Goal: Task Accomplishment & Management: Manage account settings

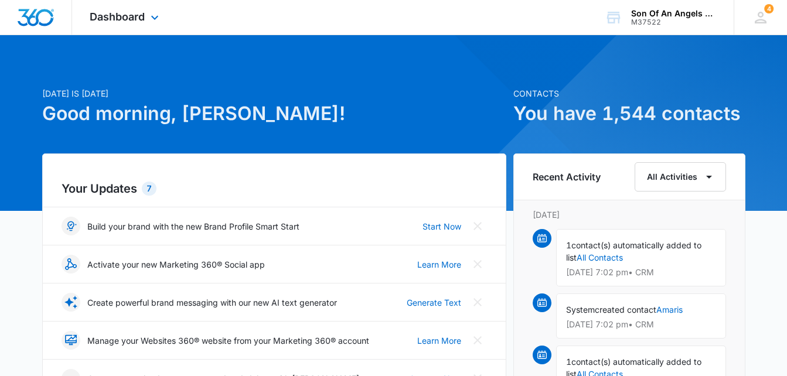
click at [146, 21] on div "Dashboard Apps Reputation Websites Forms CRM Email Social Shop Payments POS Con…" at bounding box center [125, 17] width 107 height 35
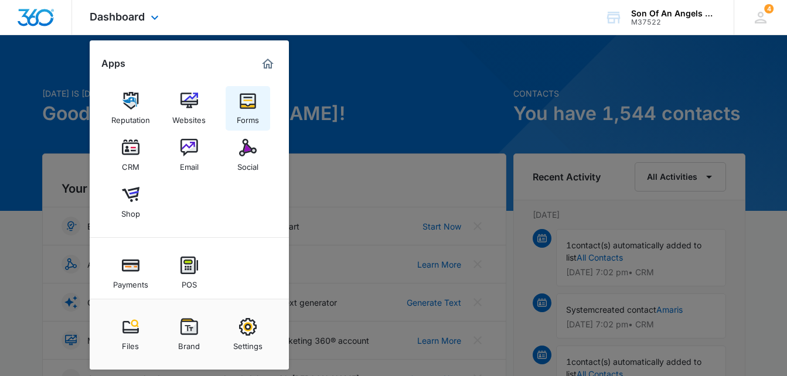
click at [254, 112] on div "Forms" at bounding box center [248, 117] width 22 height 15
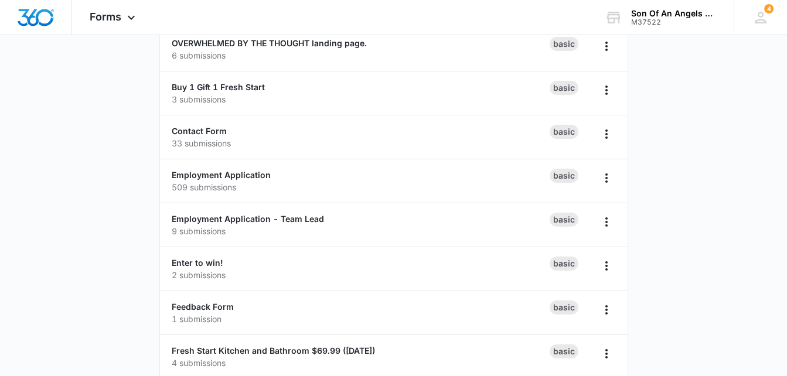
scroll to position [123, 0]
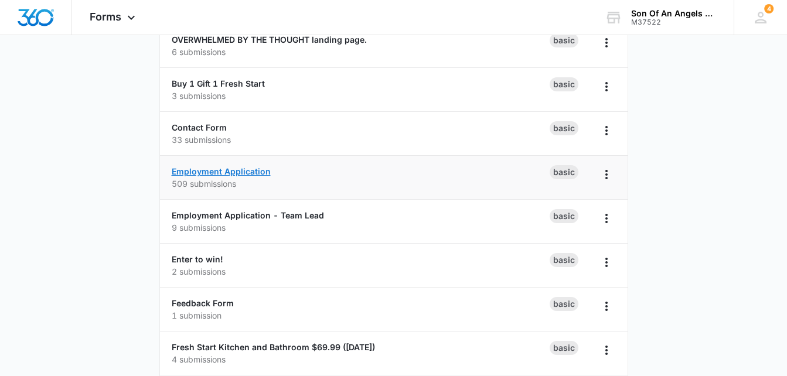
click at [240, 174] on link "Employment Application" at bounding box center [221, 172] width 99 height 10
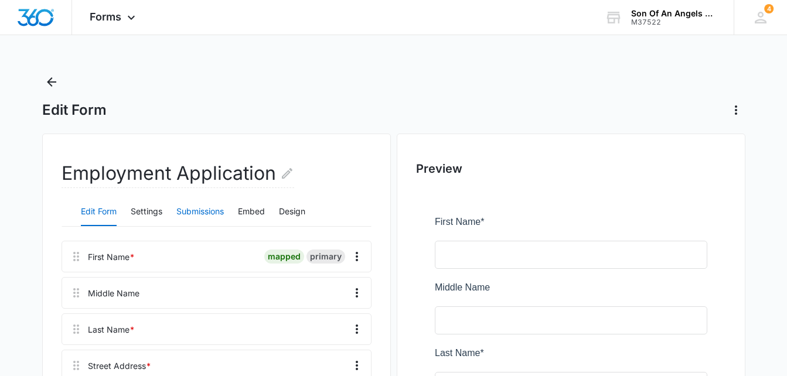
click at [212, 214] on button "Submissions" at bounding box center [199, 212] width 47 height 28
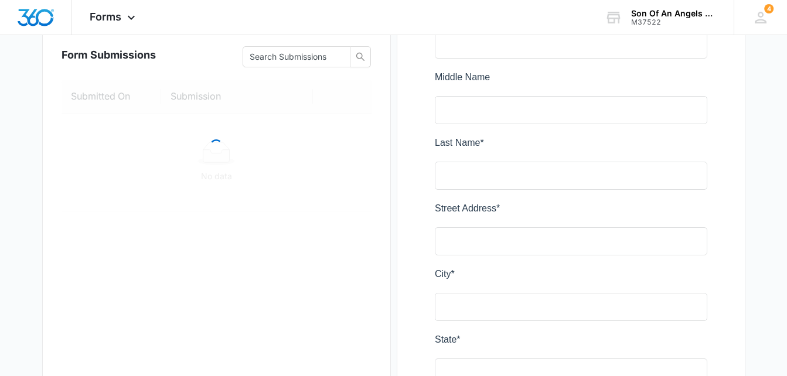
scroll to position [212, 0]
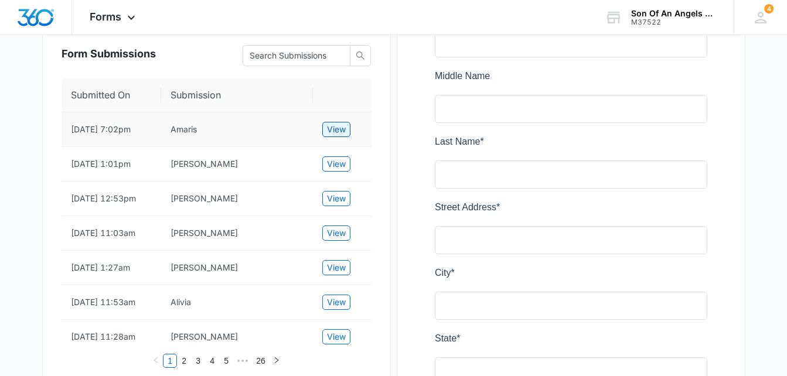
click at [342, 124] on span "View" at bounding box center [336, 129] width 19 height 13
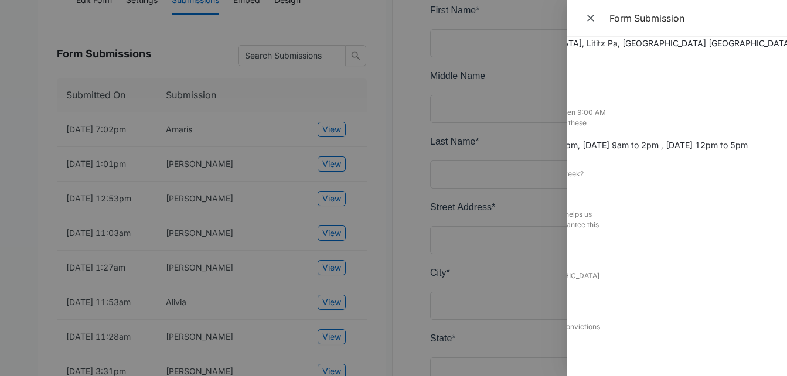
scroll to position [708, 179]
click at [384, 30] on div at bounding box center [393, 188] width 787 height 376
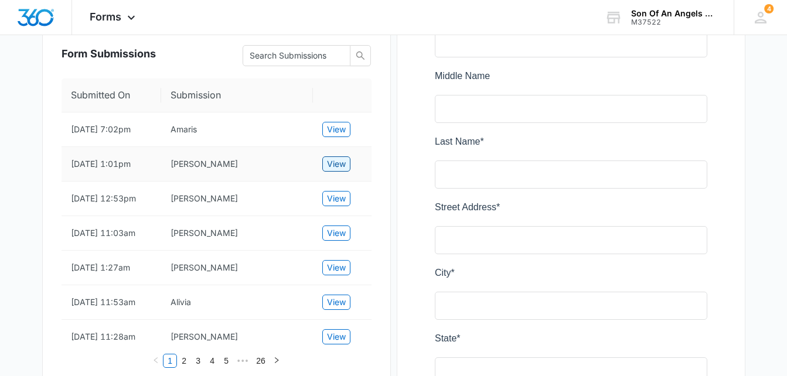
click at [337, 162] on span "View" at bounding box center [336, 164] width 19 height 13
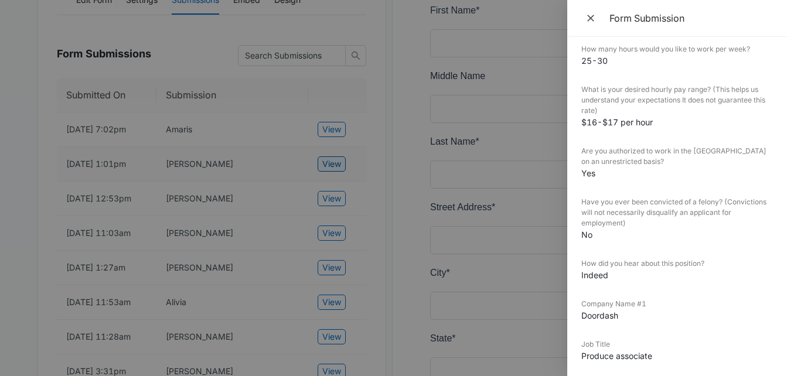
scroll to position [794, 0]
click at [335, 208] on div at bounding box center [393, 188] width 787 height 376
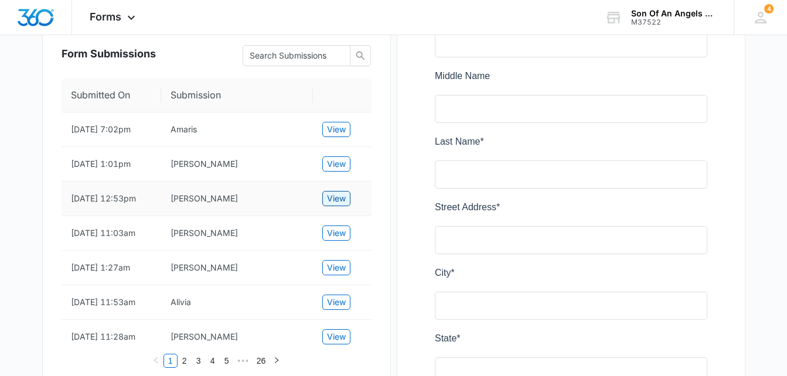
click at [335, 205] on span "View" at bounding box center [336, 198] width 19 height 13
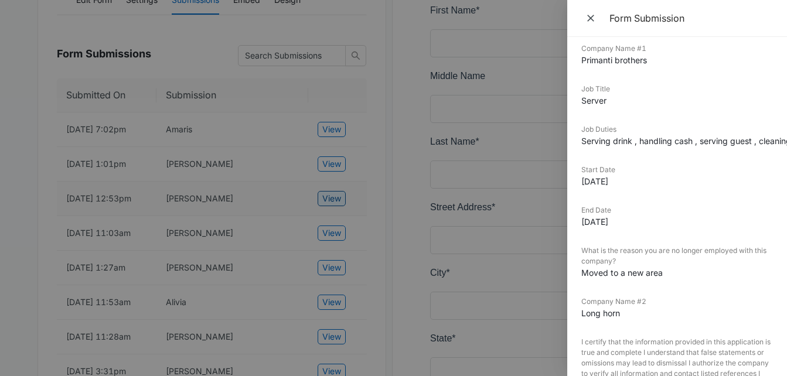
scroll to position [1045, 0]
click at [589, 15] on icon "Close" at bounding box center [591, 18] width 12 height 12
